Goal: Task Accomplishment & Management: Use online tool/utility

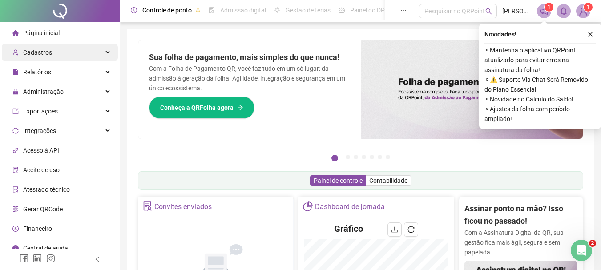
click at [45, 53] on span "Cadastros" at bounding box center [37, 52] width 29 height 7
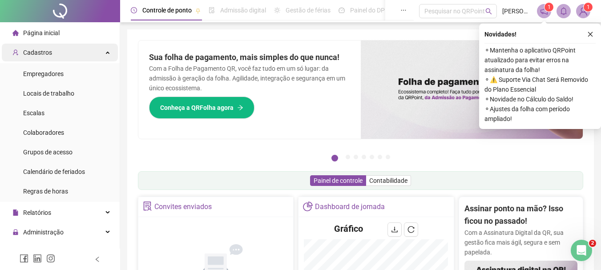
click at [45, 53] on span "Cadastros" at bounding box center [37, 52] width 29 height 7
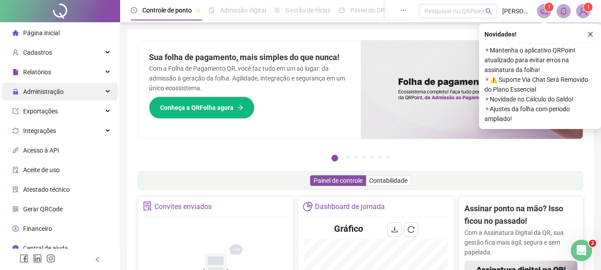
click at [30, 89] on span "Administração" at bounding box center [43, 91] width 40 height 7
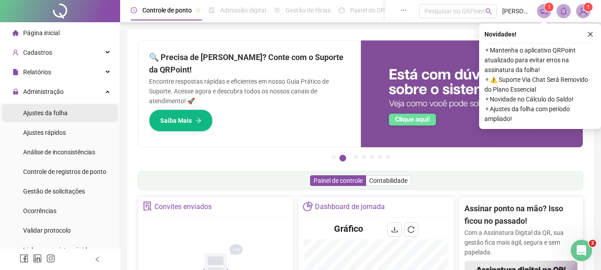
click at [45, 121] on div "Ajustes da folha" at bounding box center [45, 113] width 45 height 18
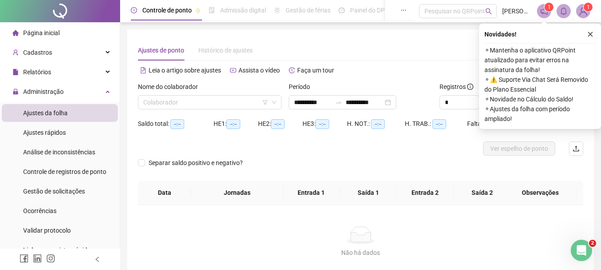
type input "**********"
click at [595, 35] on button "button" at bounding box center [590, 34] width 11 height 11
